Goal: Task Accomplishment & Management: Manage account settings

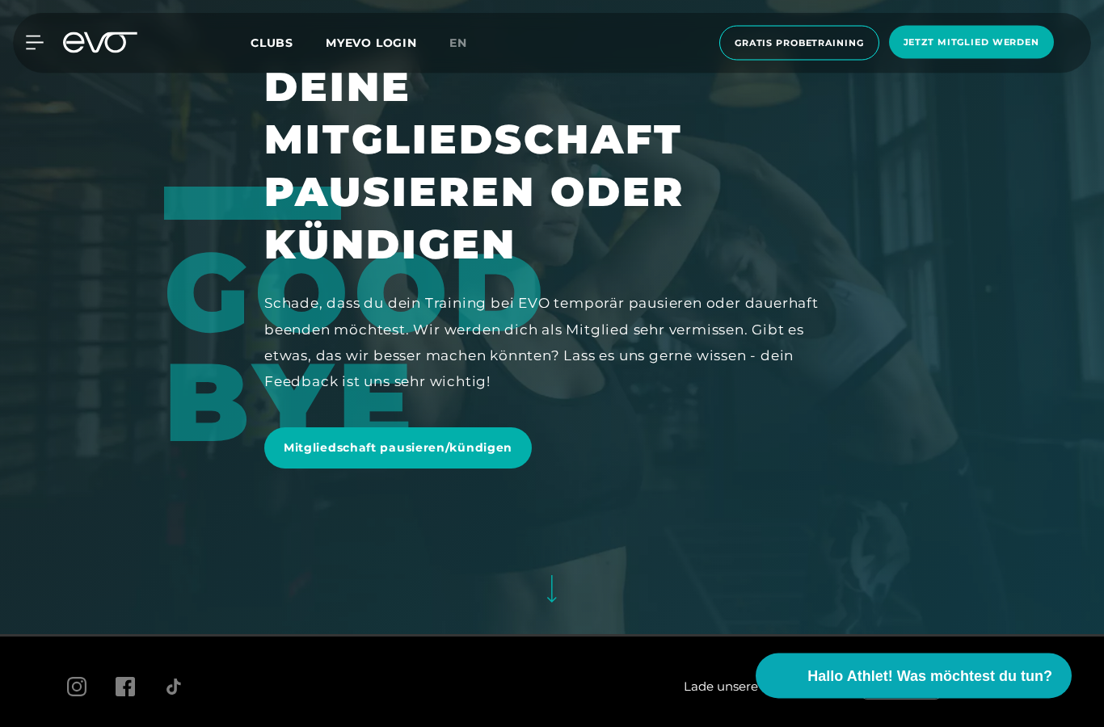
scroll to position [93, 0]
click at [308, 457] on span "Mitgliedschaft pausieren/kündigen" at bounding box center [398, 448] width 229 height 17
click at [33, 48] on icon at bounding box center [35, 43] width 18 height 15
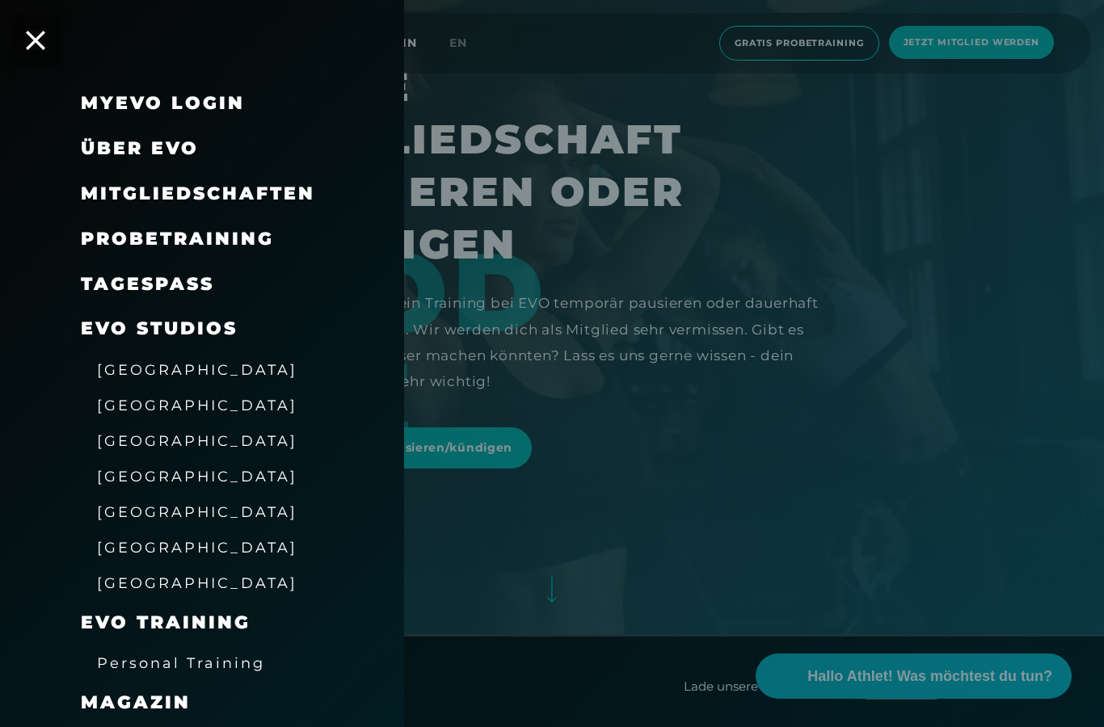
click at [91, 187] on span "Mitgliedschaften" at bounding box center [198, 194] width 234 height 22
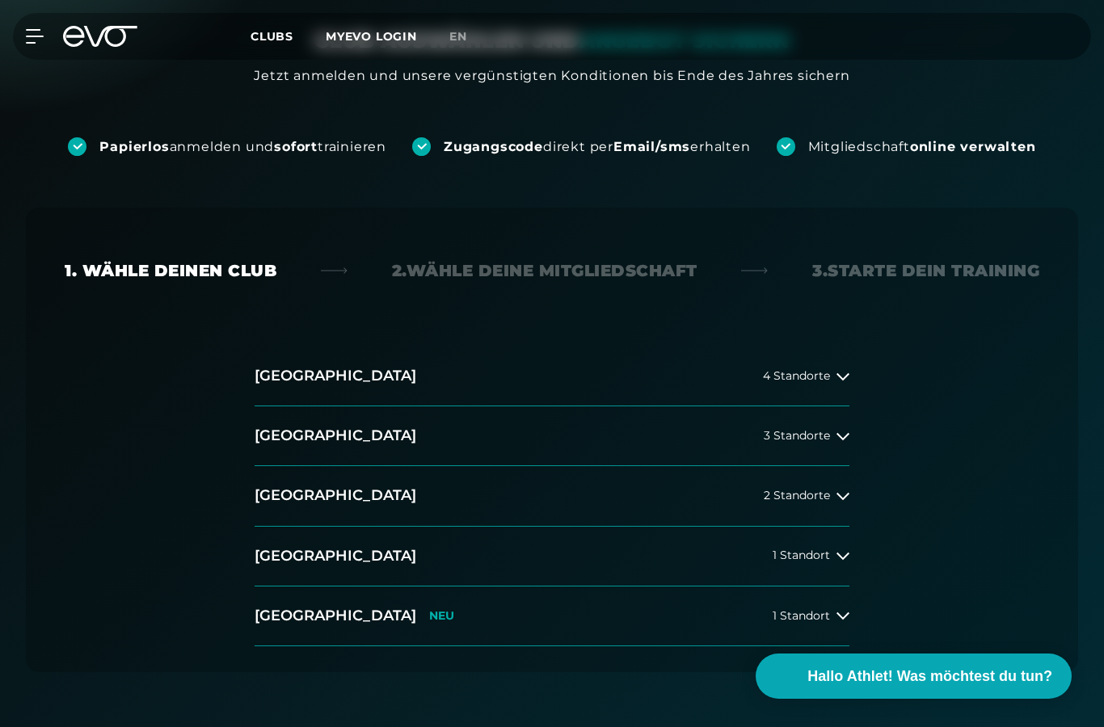
scroll to position [251, 0]
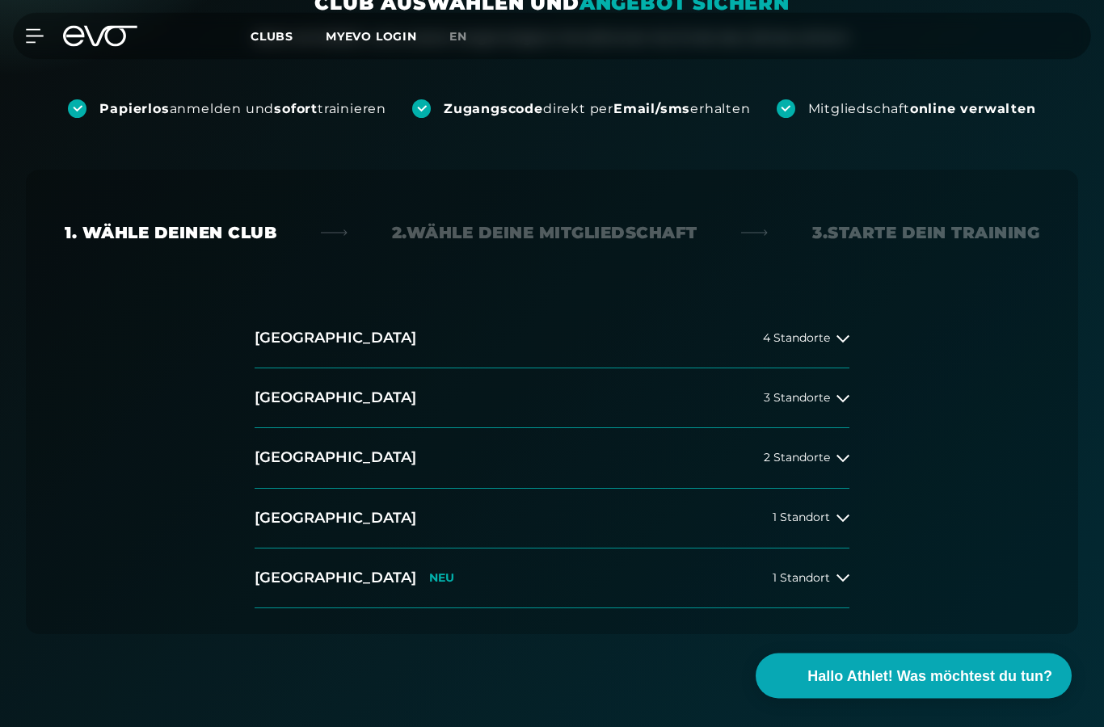
click at [41, 40] on icon at bounding box center [35, 36] width 18 height 15
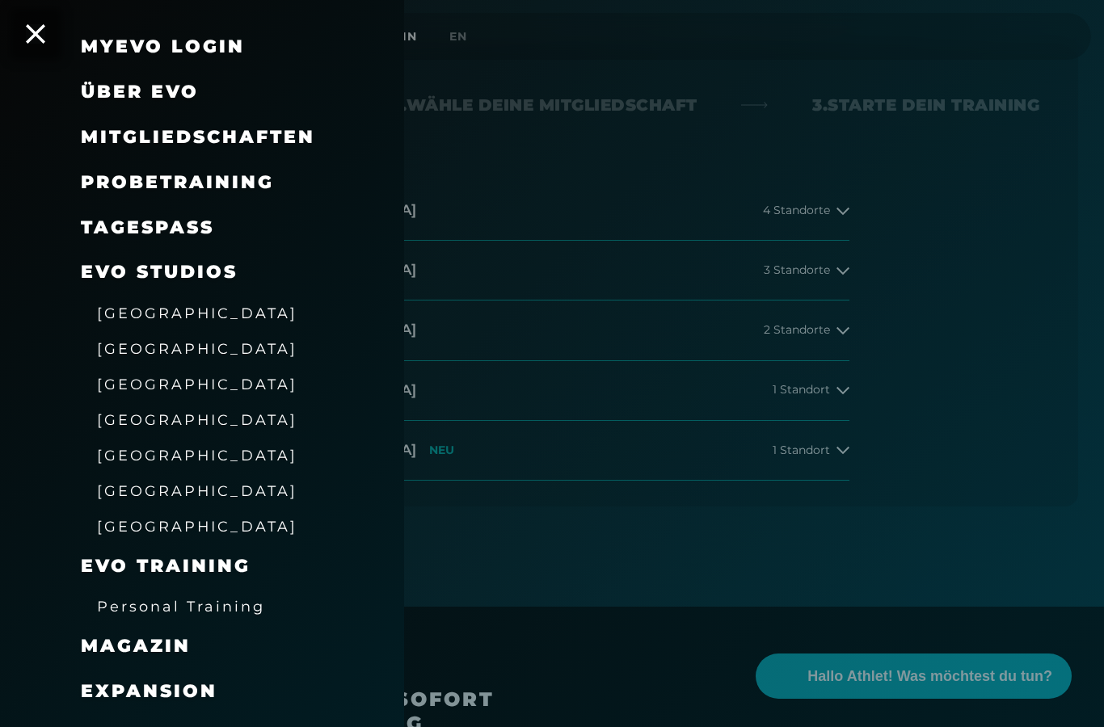
scroll to position [56, 0]
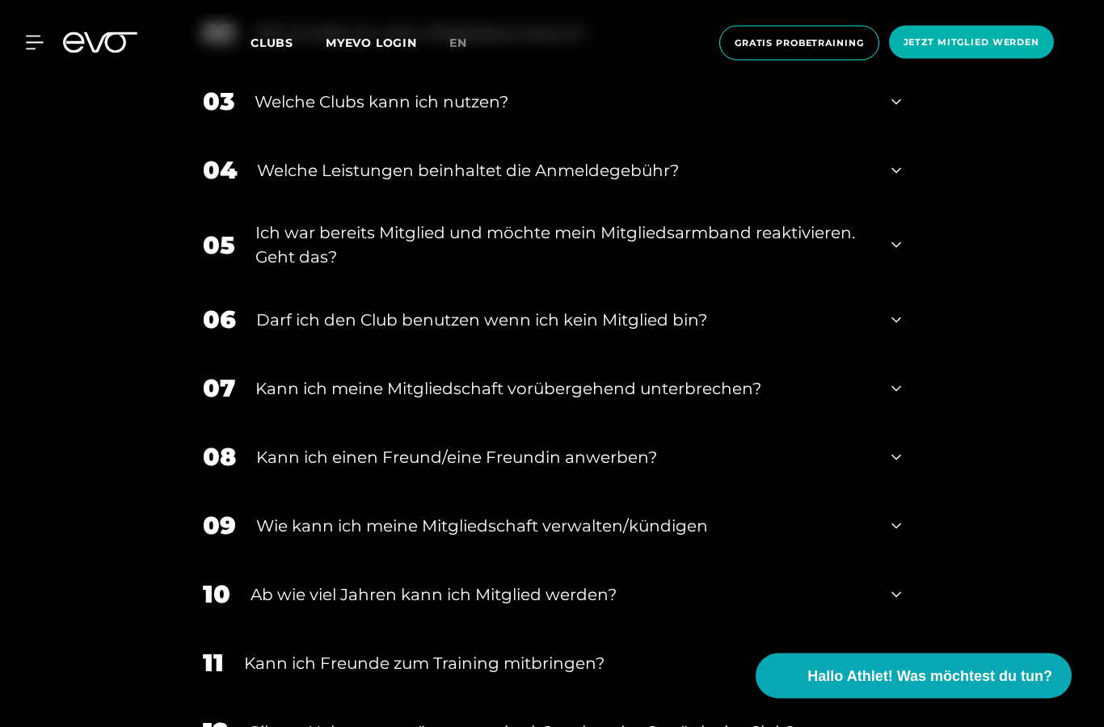
scroll to position [927, 0]
click at [895, 255] on icon at bounding box center [896, 244] width 10 height 19
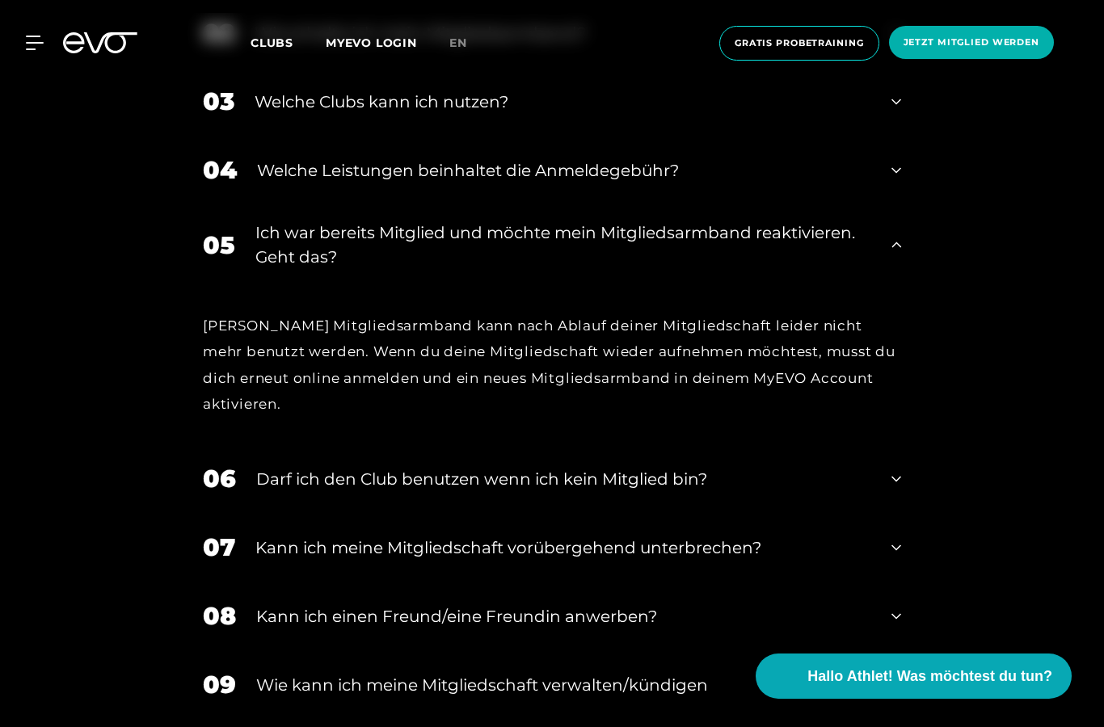
click at [899, 247] on icon at bounding box center [896, 245] width 10 height 6
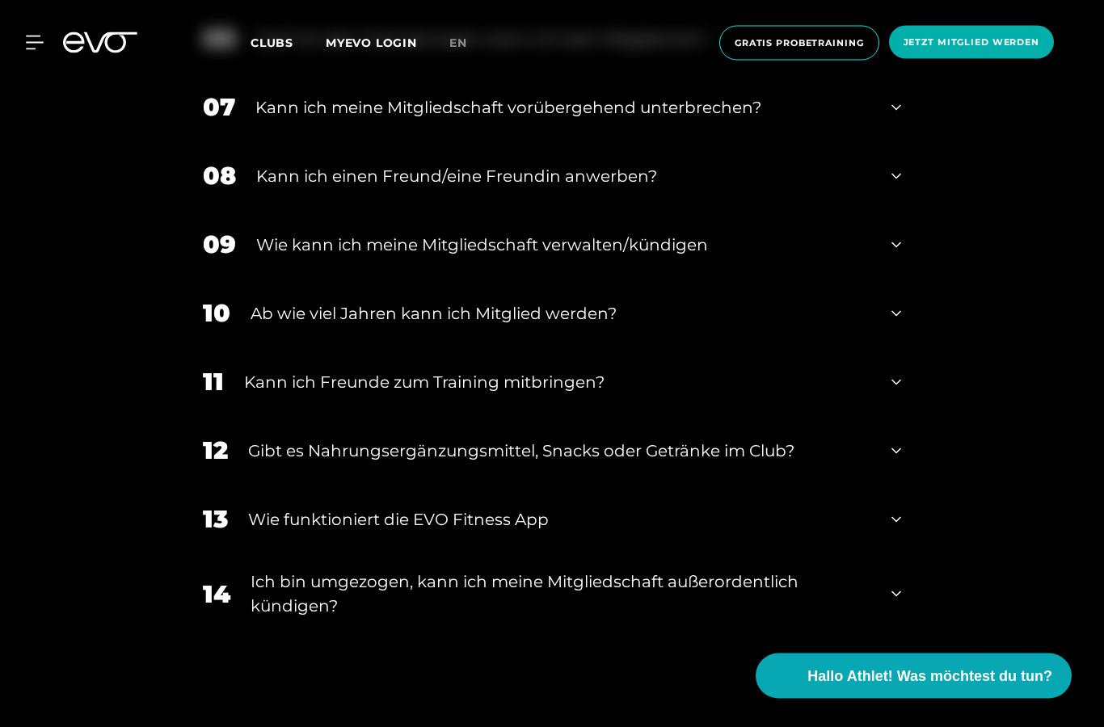
scroll to position [1208, 0]
click at [895, 255] on icon at bounding box center [896, 244] width 10 height 19
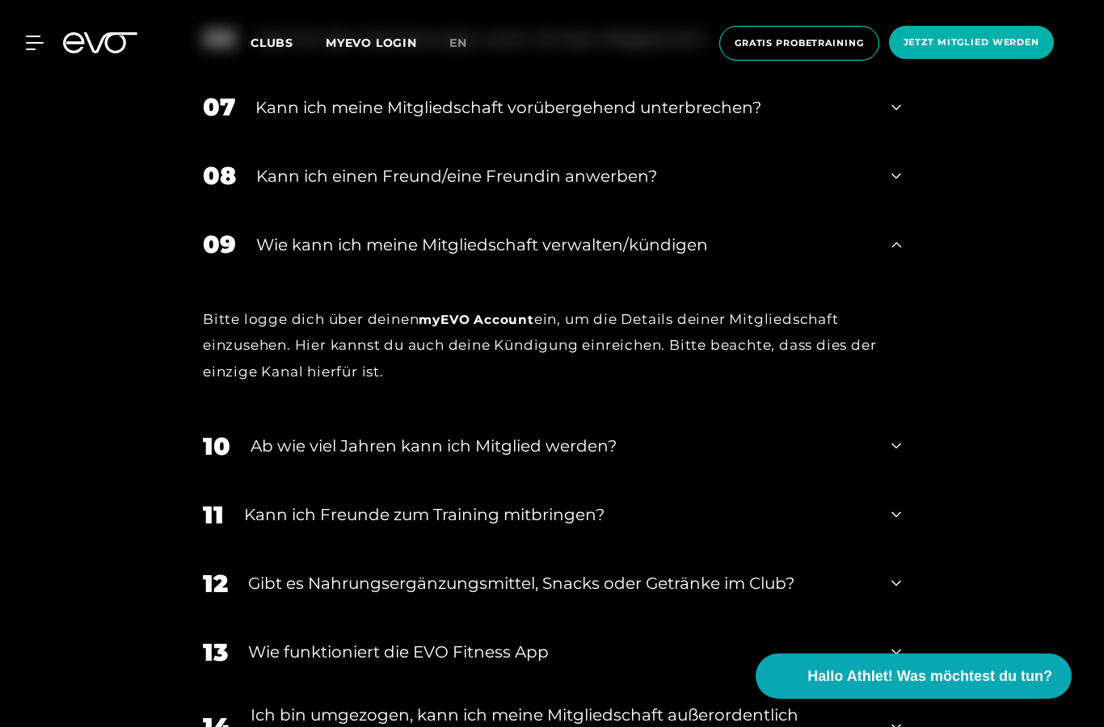
click at [779, 550] on div "11 Kann ich Freunde zum Training mitbringen?" at bounding box center [552, 515] width 731 height 69
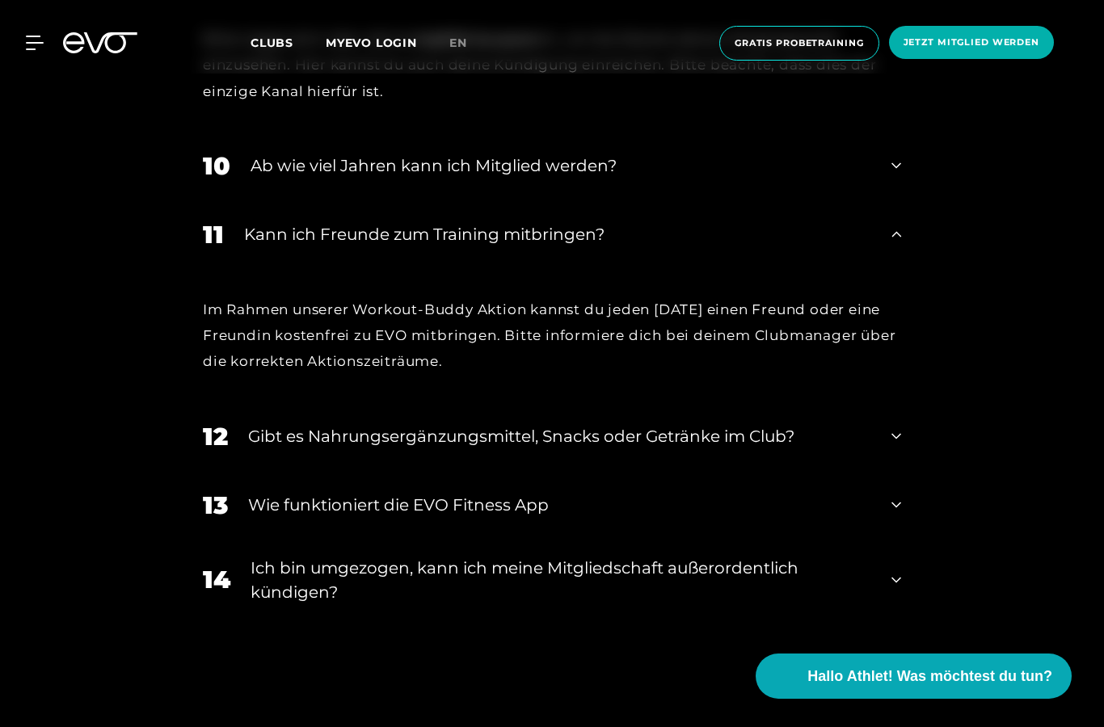
scroll to position [1491, 0]
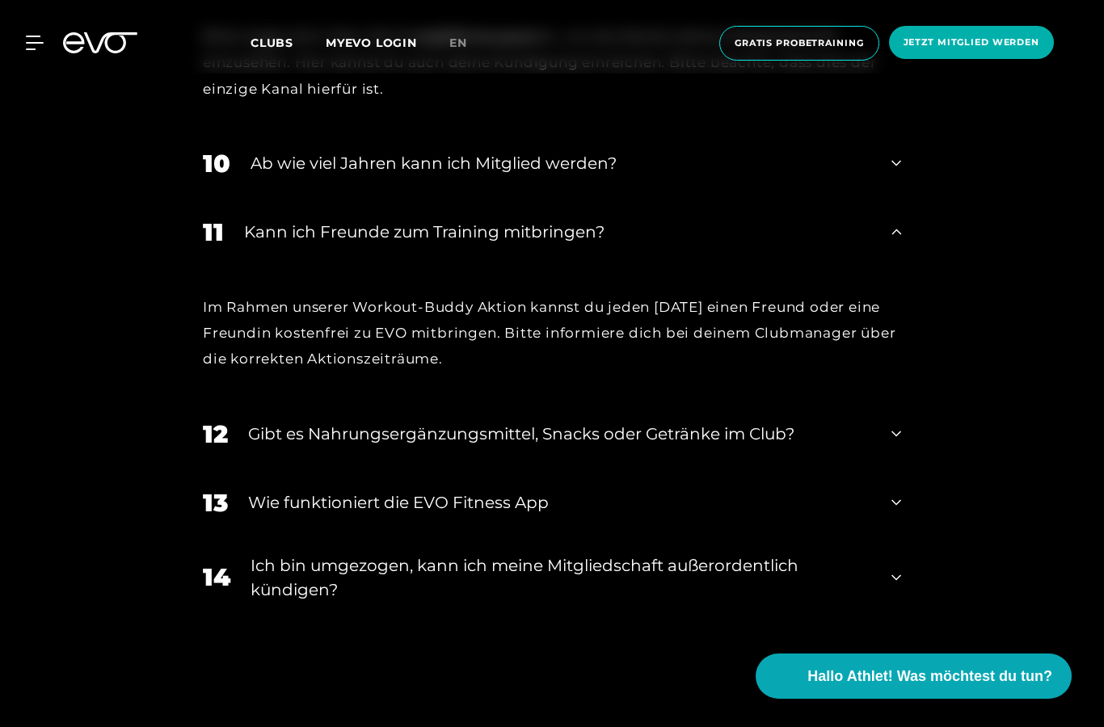
click at [906, 469] on div "12 Gibt es Nahrungsergänzungsmittel, Snacks oder Getränke im Club?" at bounding box center [552, 434] width 731 height 69
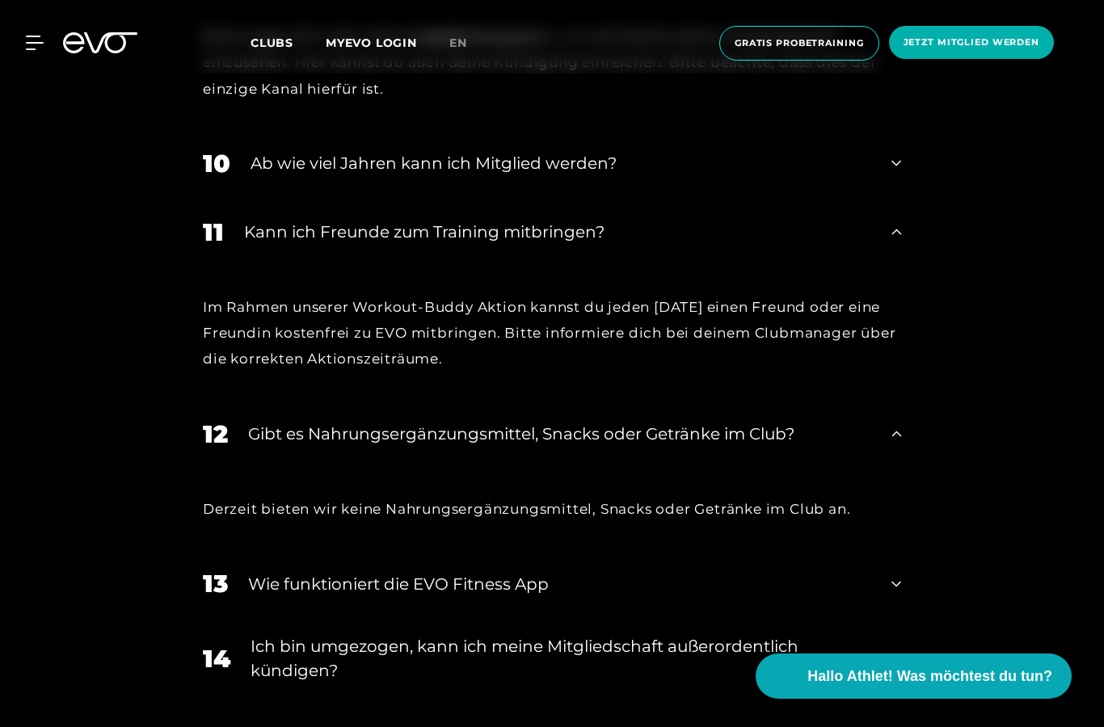
click at [895, 469] on div "12 Gibt es Nahrungsergänzungsmittel, Snacks oder Getränke im Club?" at bounding box center [552, 434] width 731 height 69
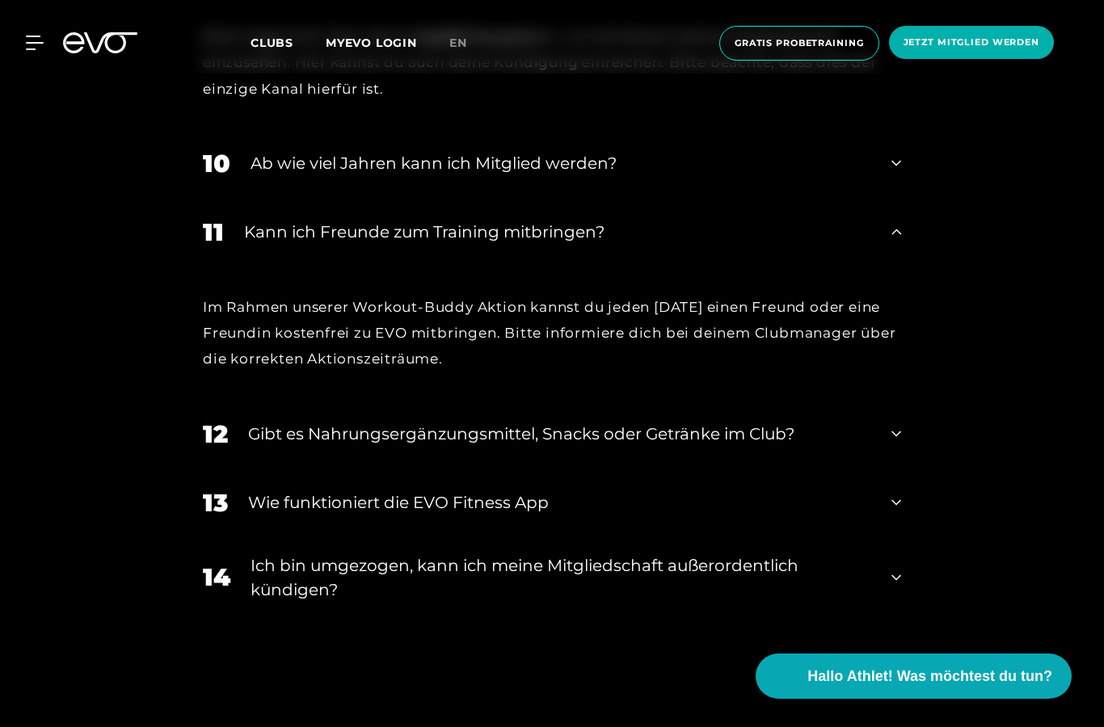
click at [276, 515] on div "Wie funktioniert die EVO Fitness App" at bounding box center [559, 503] width 623 height 24
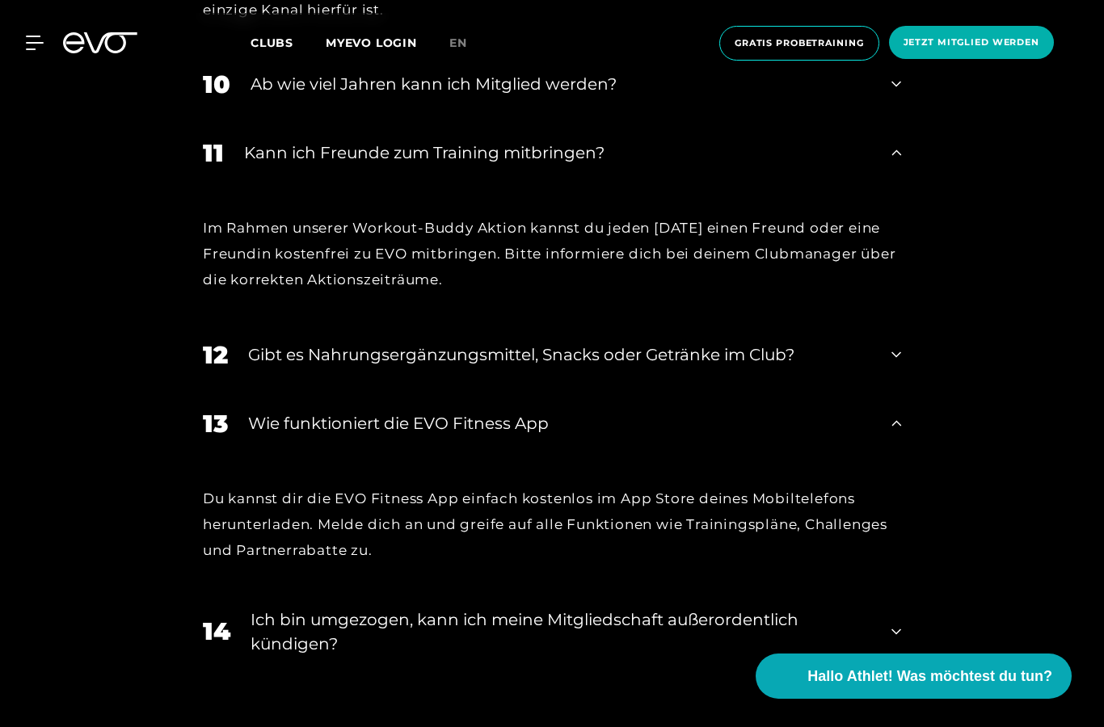
scroll to position [1569, 0]
click at [897, 459] on div "13 Wie funktioniert die EVO Fitness App" at bounding box center [552, 424] width 731 height 69
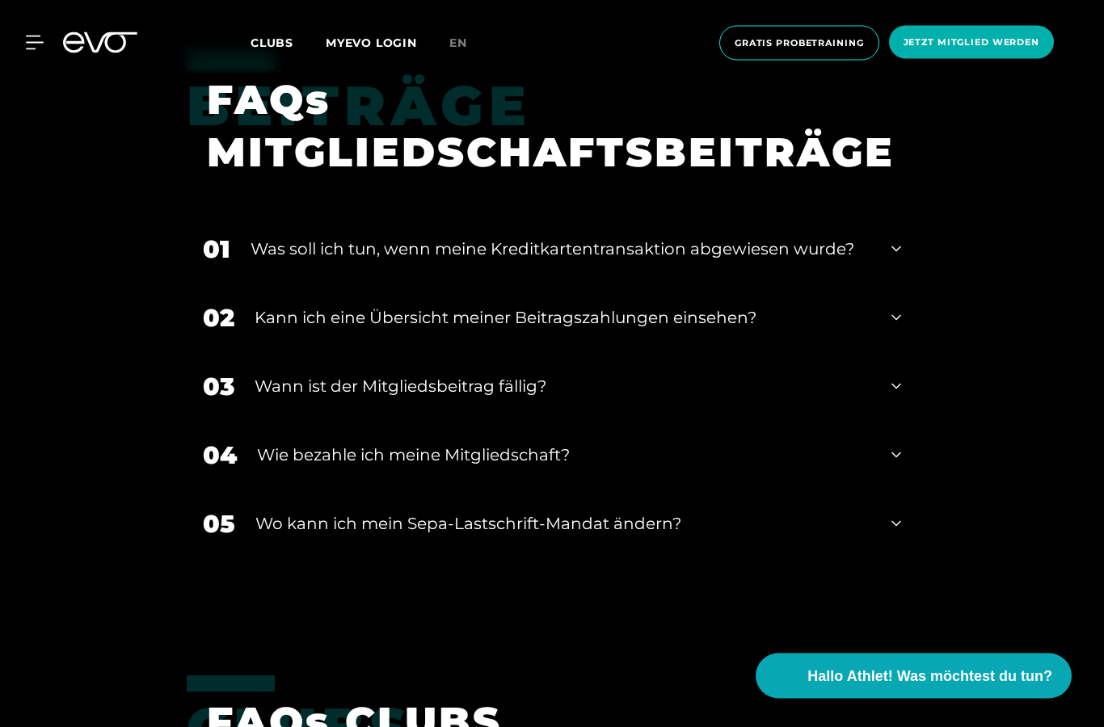
scroll to position [2175, 0]
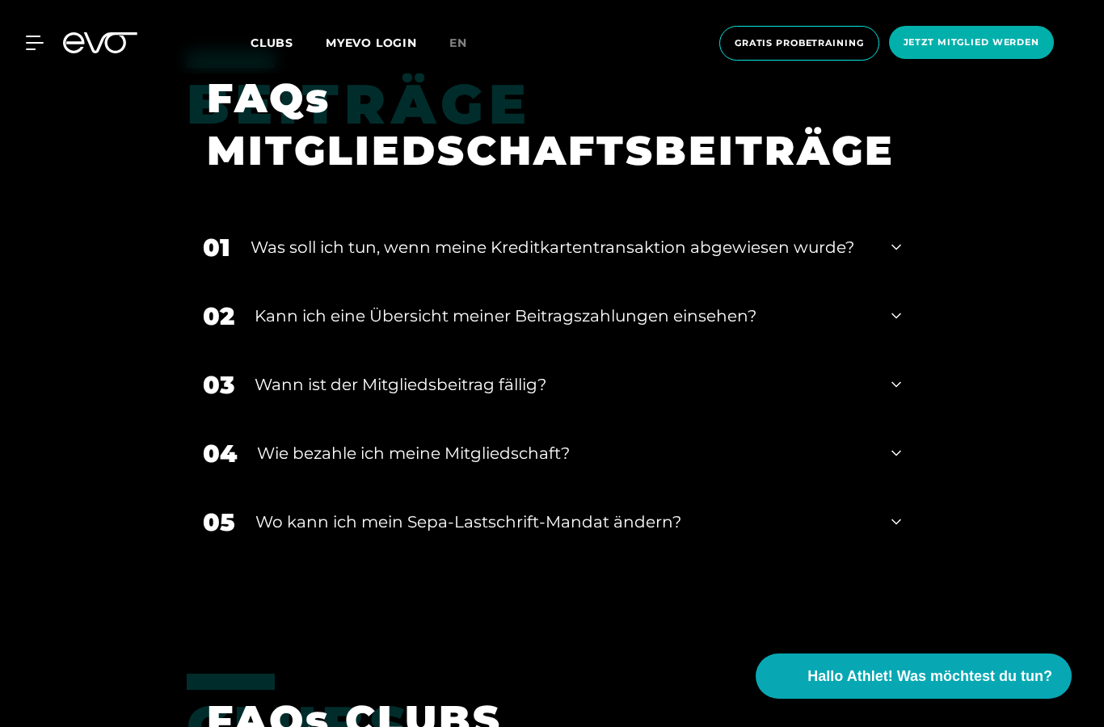
click at [225, 335] on div "02" at bounding box center [219, 316] width 32 height 36
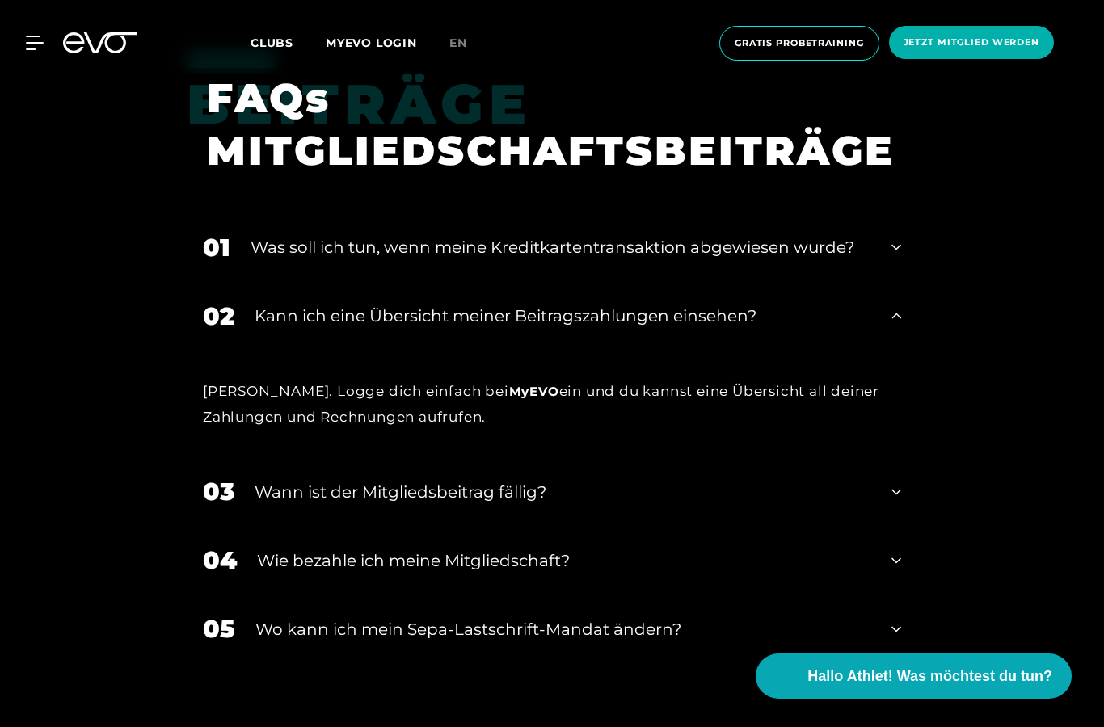
click at [272, 328] on div "Kann ich eine Übersicht meiner Beitragszahlungen einsehen?" at bounding box center [563, 316] width 617 height 24
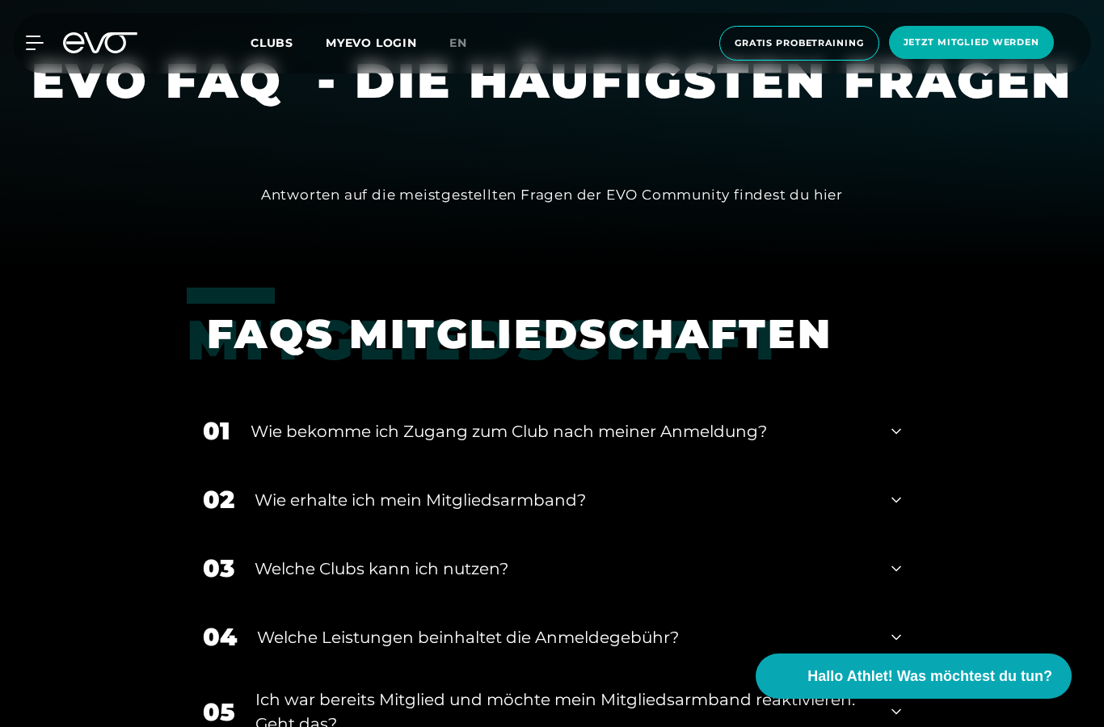
scroll to position [456, 0]
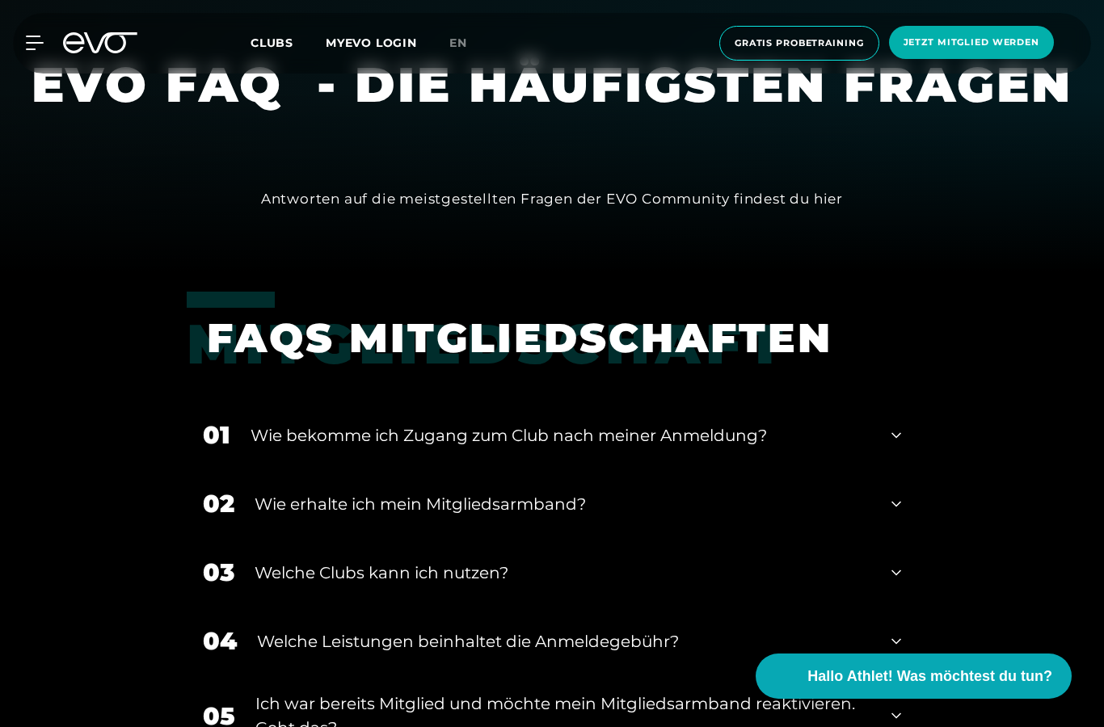
click at [379, 36] on link "MYEVO LOGIN" at bounding box center [371, 43] width 91 height 15
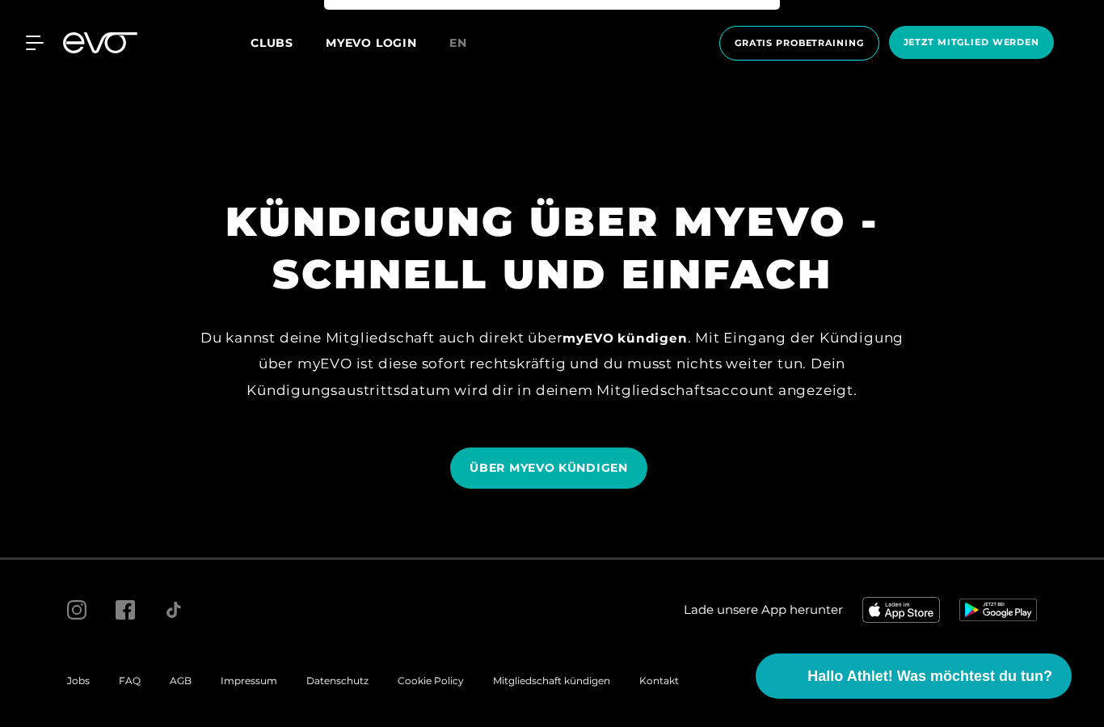
scroll to position [1371, 0]
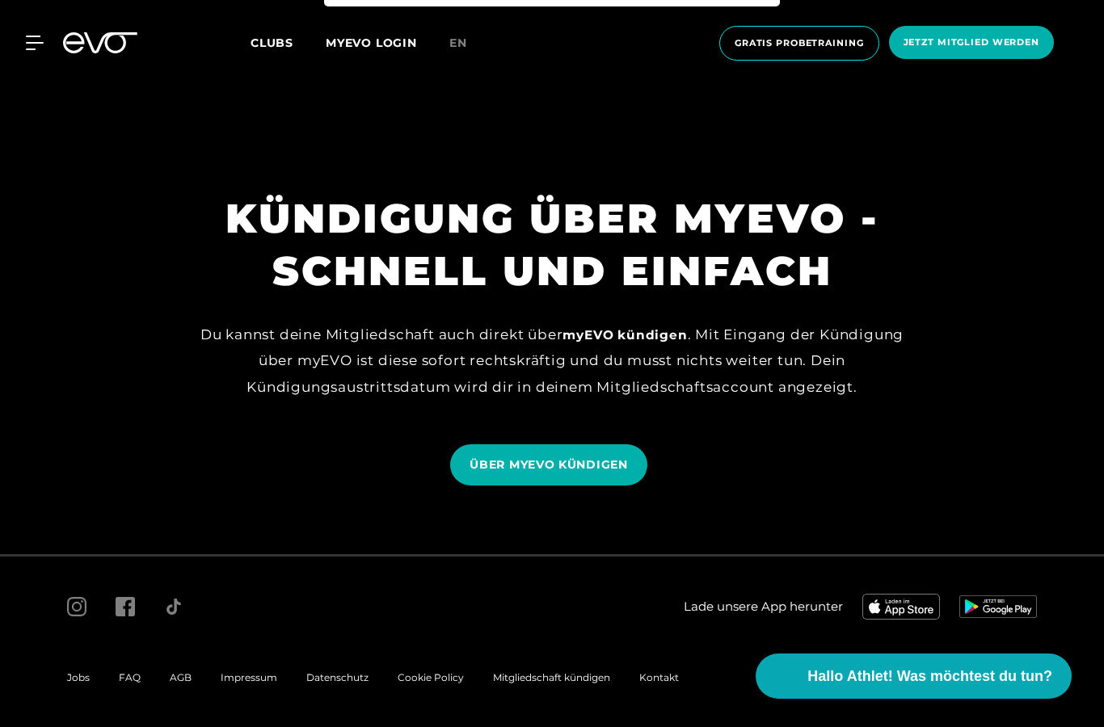
click at [613, 474] on span "ÜBER MYEVO KÜNDIGEN" at bounding box center [549, 465] width 158 height 17
